Goal: Transaction & Acquisition: Download file/media

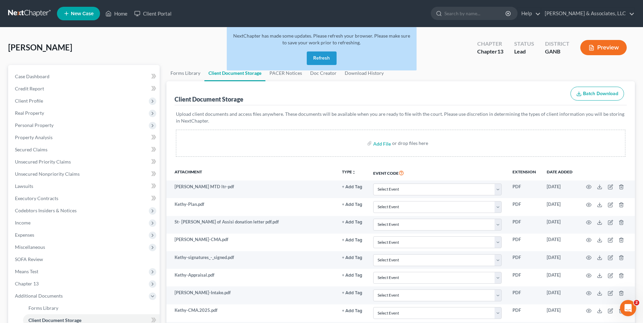
click at [317, 59] on button "Refresh" at bounding box center [322, 59] width 30 height 14
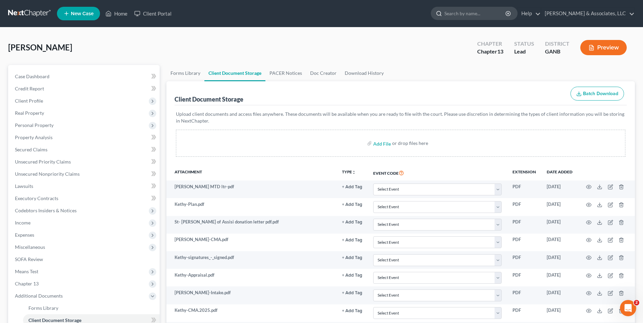
click at [485, 16] on input "search" at bounding box center [475, 13] width 62 height 13
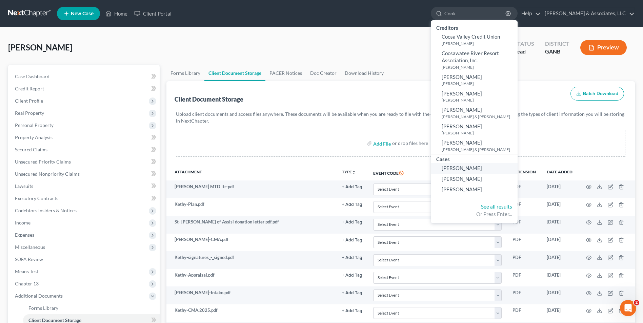
type input "Cook"
click at [472, 167] on span "Cook, Sharon" at bounding box center [461, 168] width 40 height 6
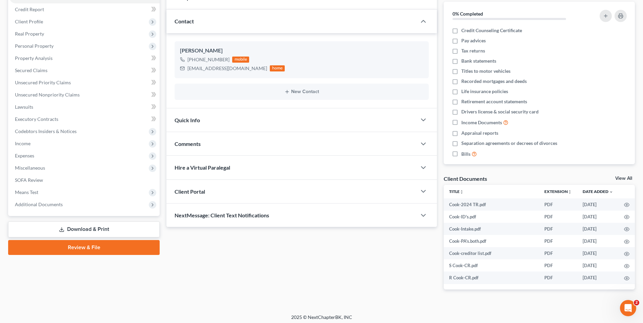
scroll to position [82, 0]
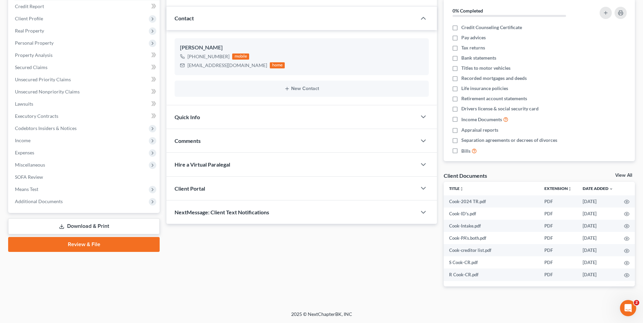
click at [620, 175] on link "View All" at bounding box center [623, 175] width 17 height 5
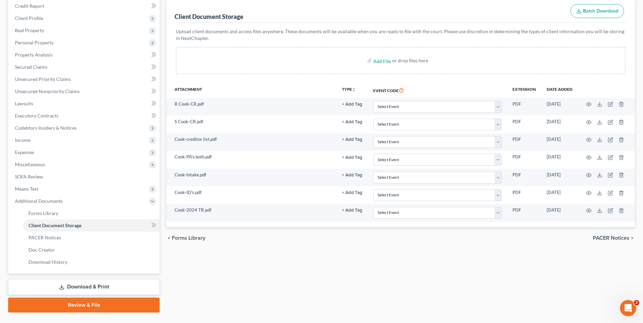
scroll to position [98, 0]
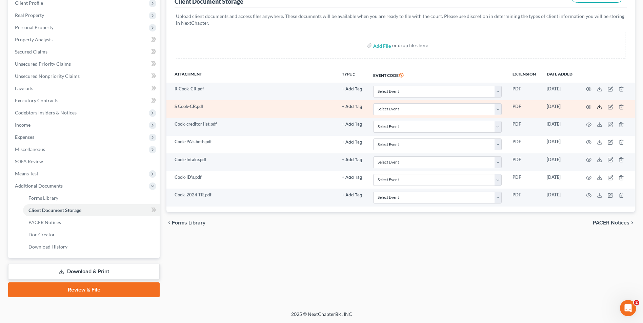
click at [599, 108] on icon at bounding box center [599, 106] width 5 height 5
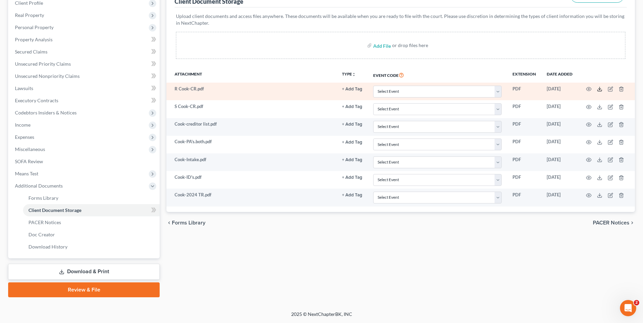
click at [601, 88] on icon at bounding box center [599, 88] width 5 height 5
